Goal: Transaction & Acquisition: Purchase product/service

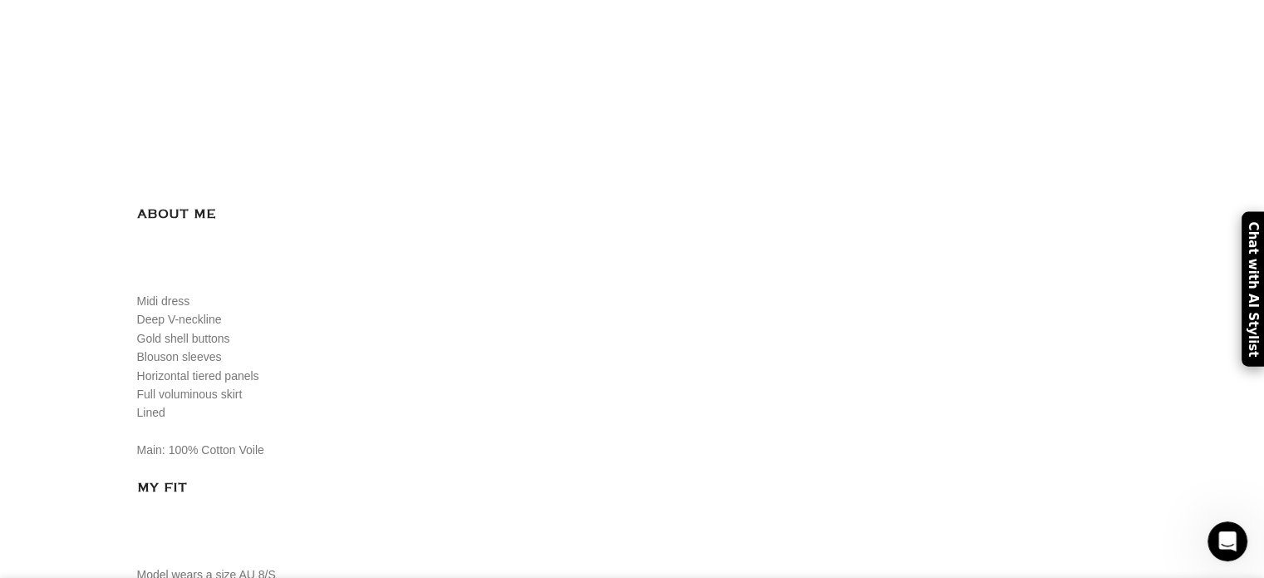
scroll to position [0, 700]
